Goal: Transaction & Acquisition: Obtain resource

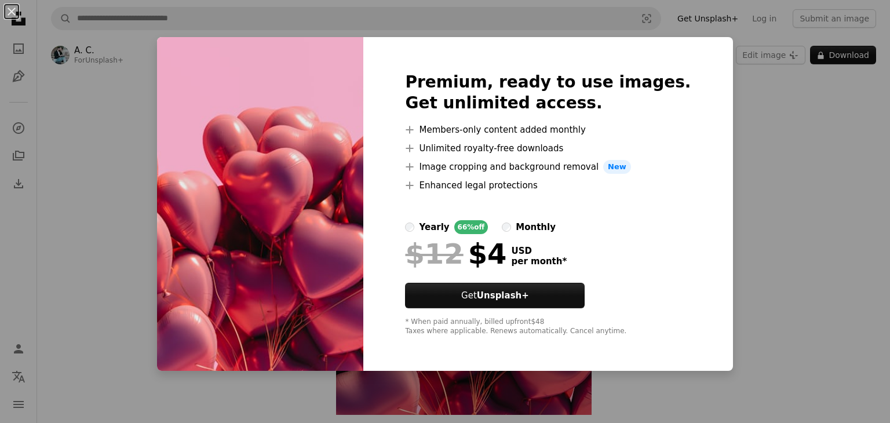
click at [739, 110] on div "An X shape Premium, ready to use images. Get unlimited access. A plus sign Memb…" at bounding box center [445, 211] width 890 height 423
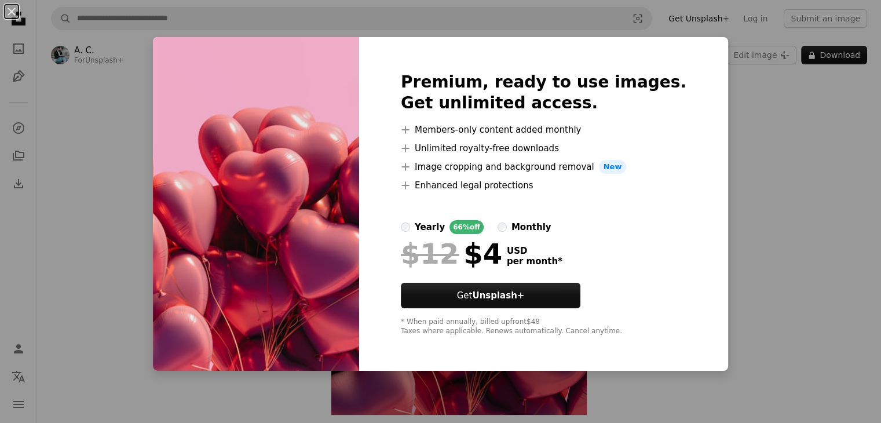
click at [739, 110] on div "Zoom in" at bounding box center [459, 247] width 844 height 348
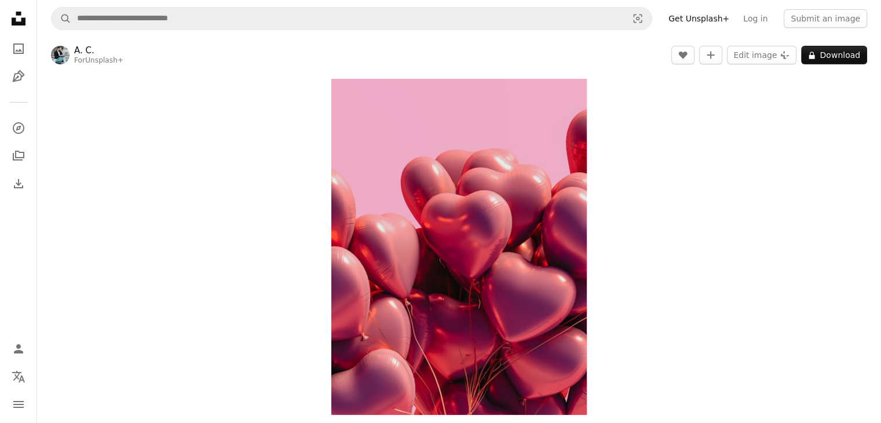
click at [739, 110] on div "Zoom in" at bounding box center [459, 247] width 844 height 348
copy div "Zoom in A forward-right arrow Share More Actions"
click at [135, 65] on header "A. C. For Unsplash+ A heart A plus sign Edit image Plus sign for Unsplash+ A lo…" at bounding box center [459, 55] width 844 height 36
